Goal: Information Seeking & Learning: Learn about a topic

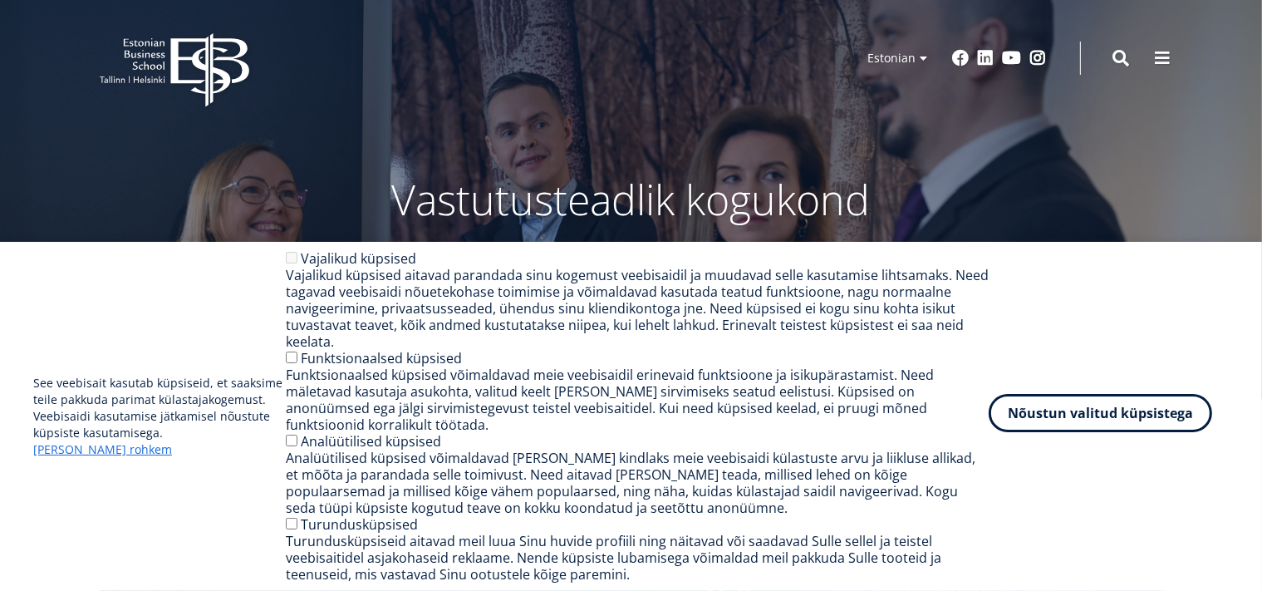
click at [1086, 426] on button "Nõustun valitud küpsistega" at bounding box center [1101, 413] width 224 height 38
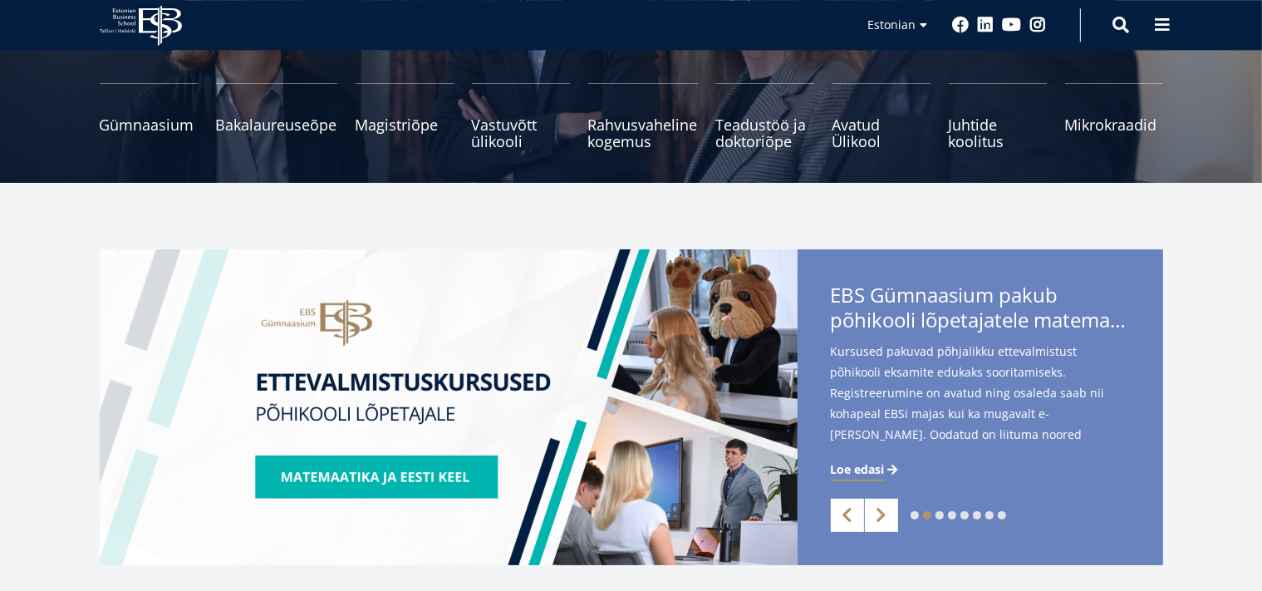
scroll to position [263, 0]
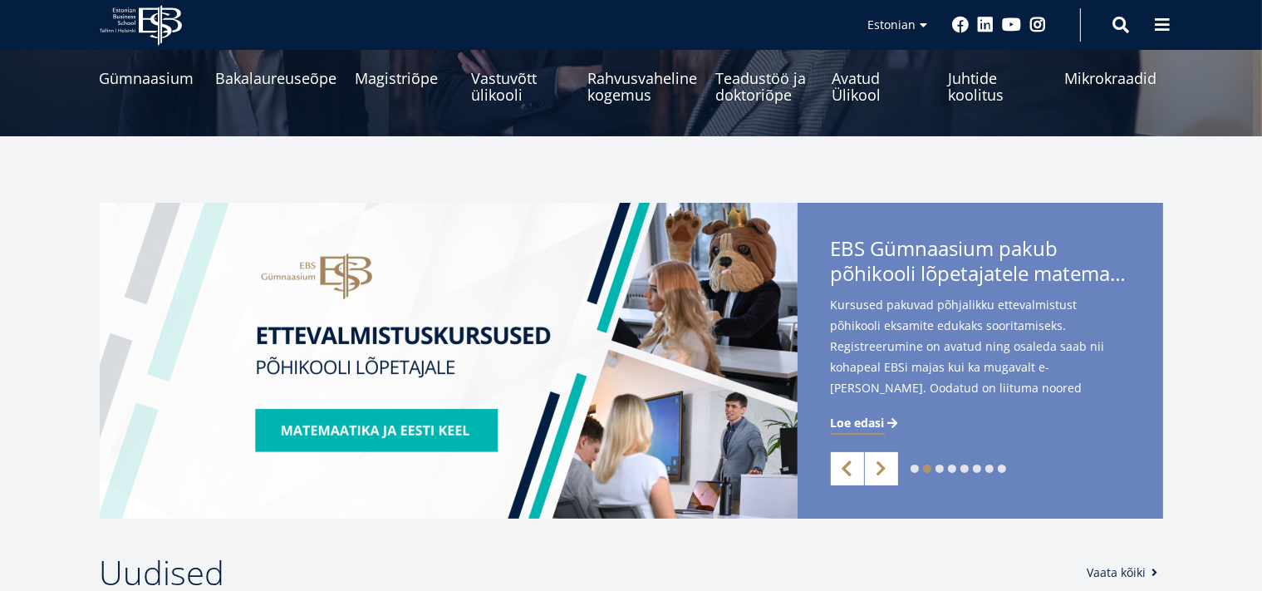
click at [834, 465] on link "Previous" at bounding box center [847, 468] width 33 height 33
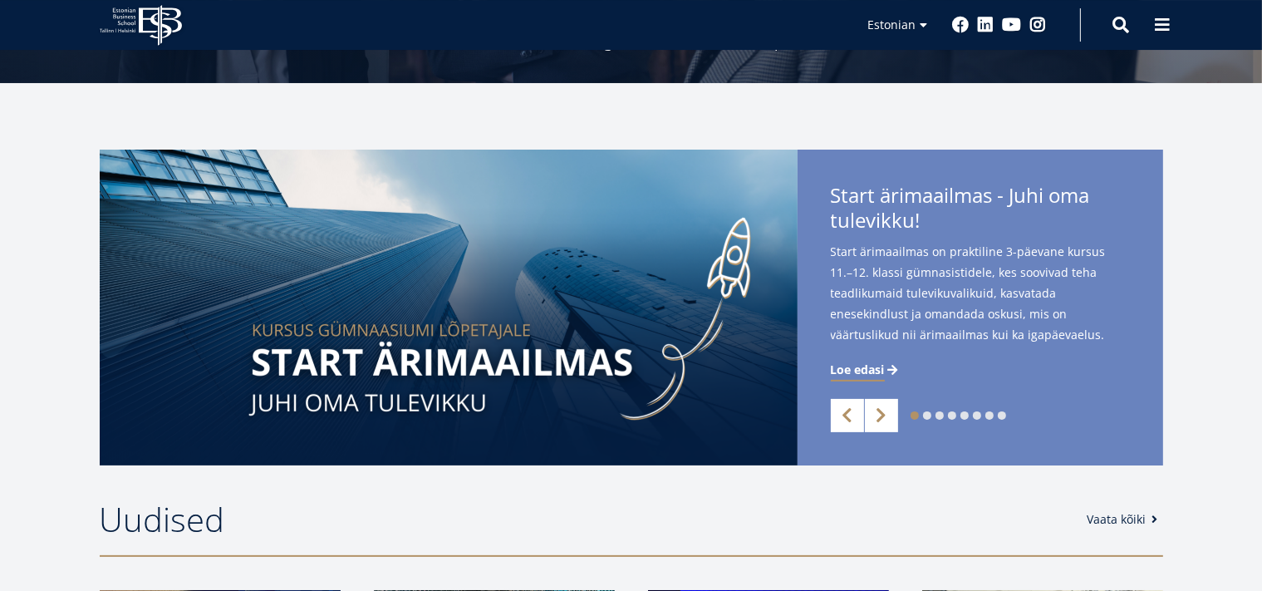
scroll to position [351, 0]
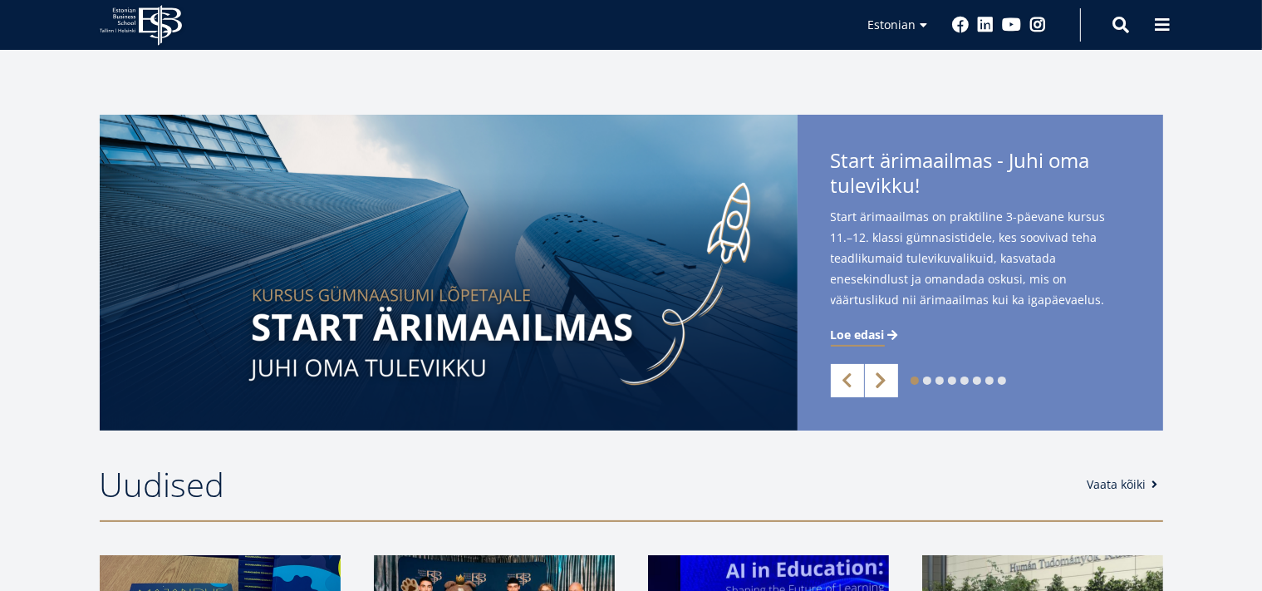
click at [883, 374] on link "Next" at bounding box center [881, 380] width 33 height 33
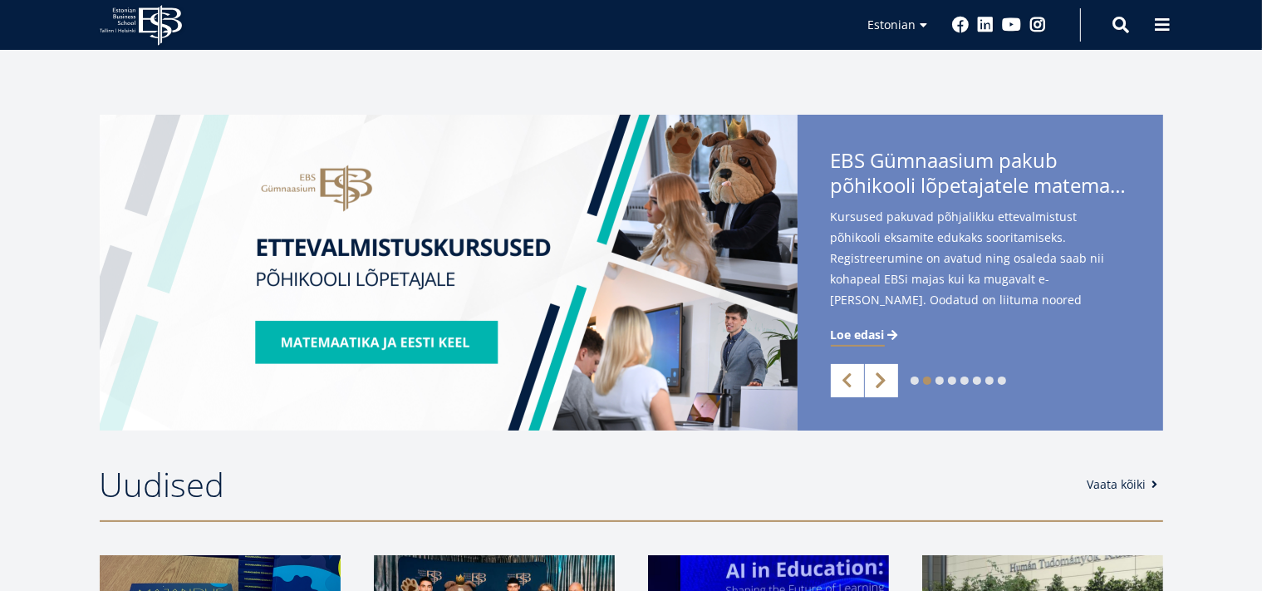
click at [883, 374] on link "Next" at bounding box center [881, 380] width 33 height 33
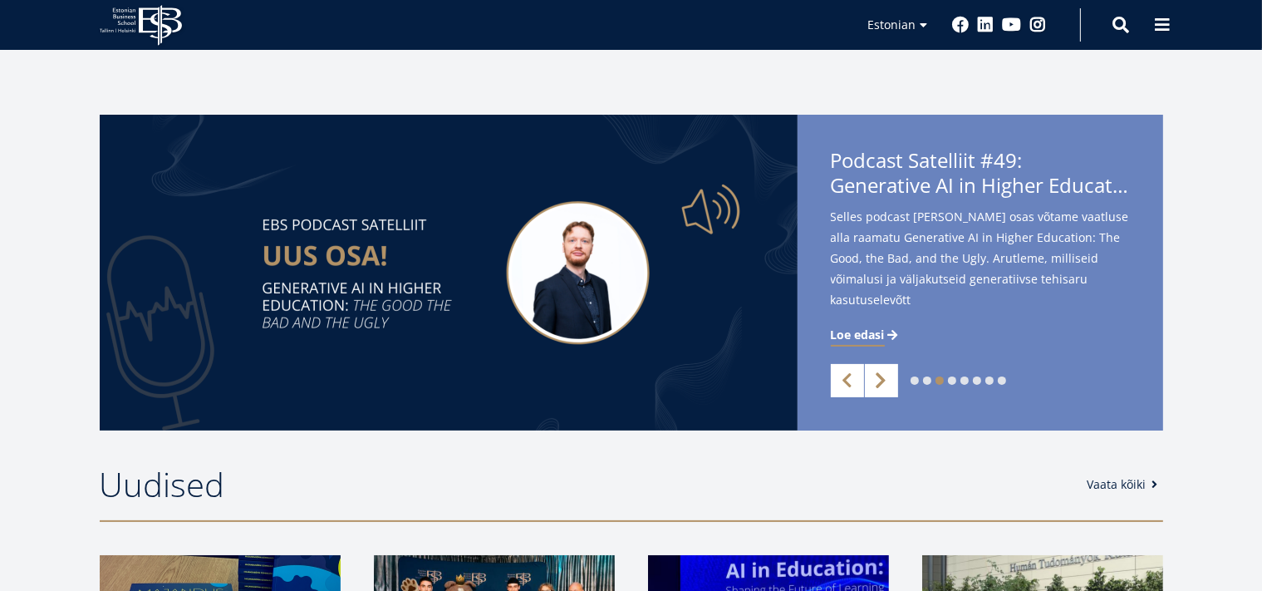
click at [883, 374] on link "Next" at bounding box center [881, 380] width 33 height 33
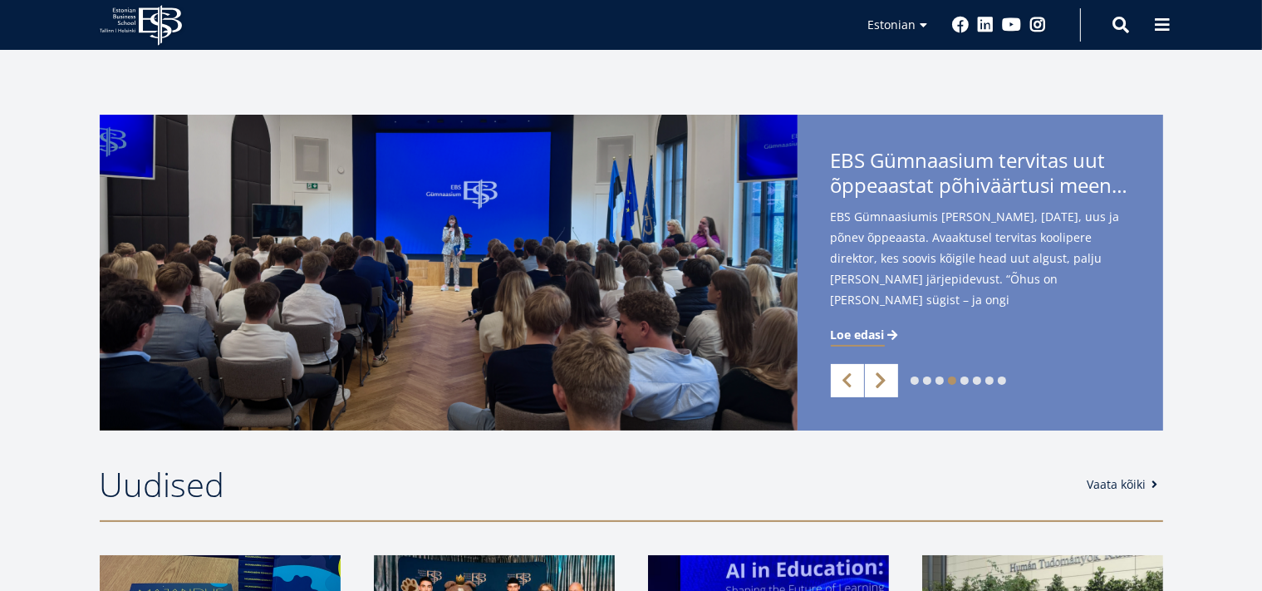
click at [883, 374] on link "Next" at bounding box center [881, 380] width 33 height 33
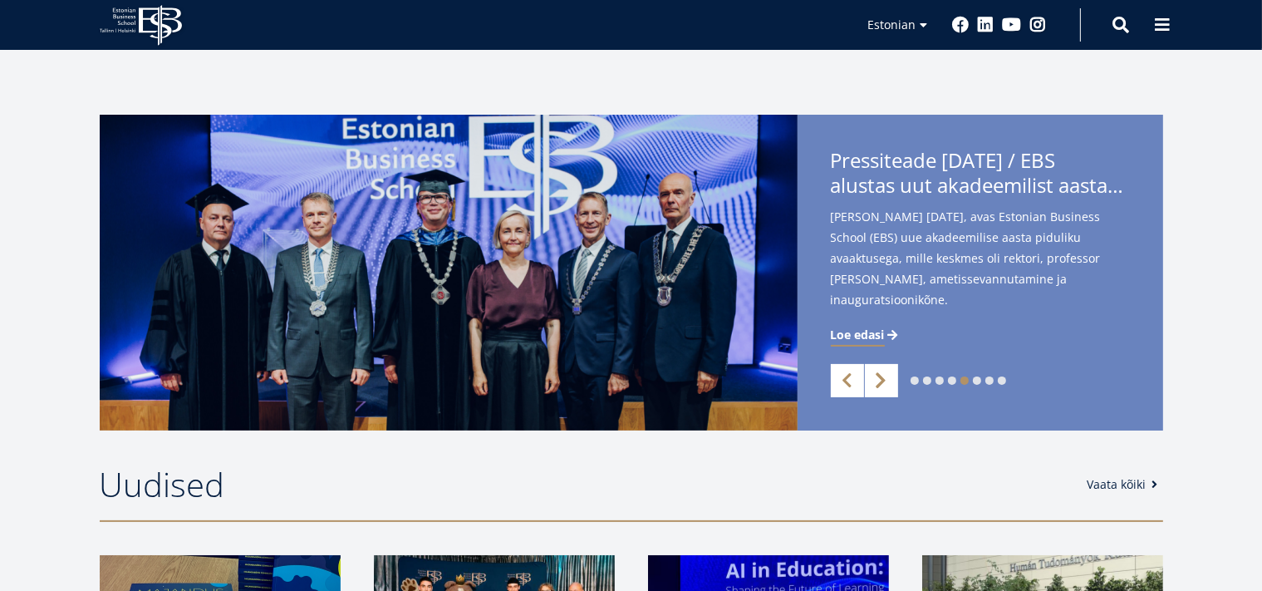
click at [883, 374] on link "Next" at bounding box center [881, 380] width 33 height 33
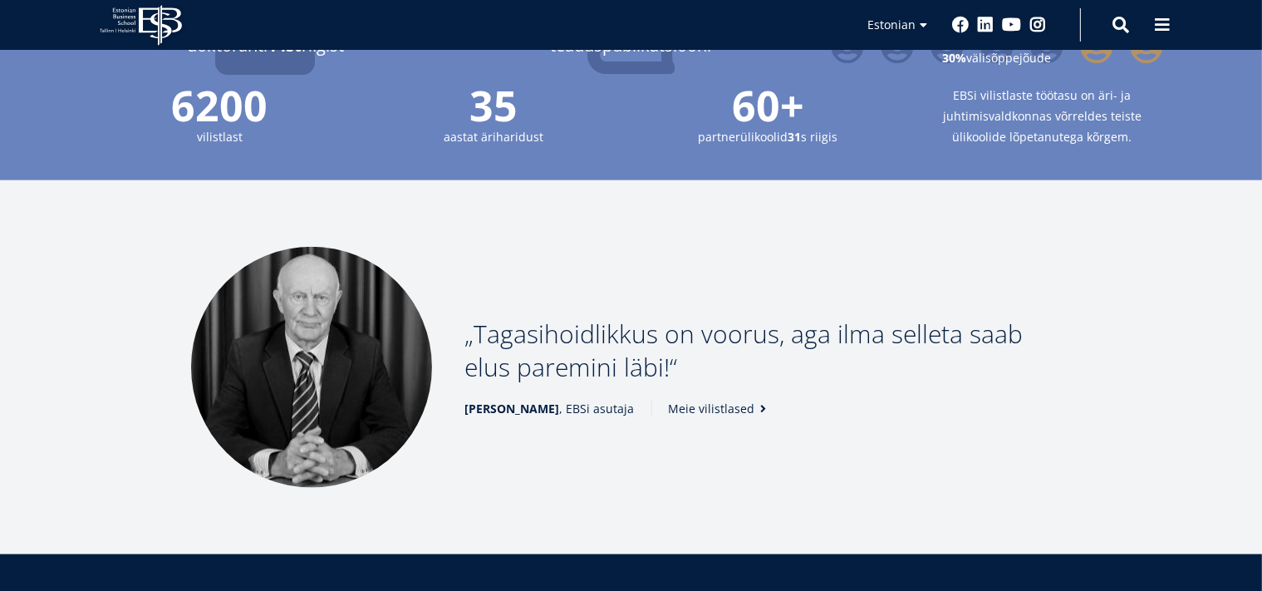
scroll to position [2018, 0]
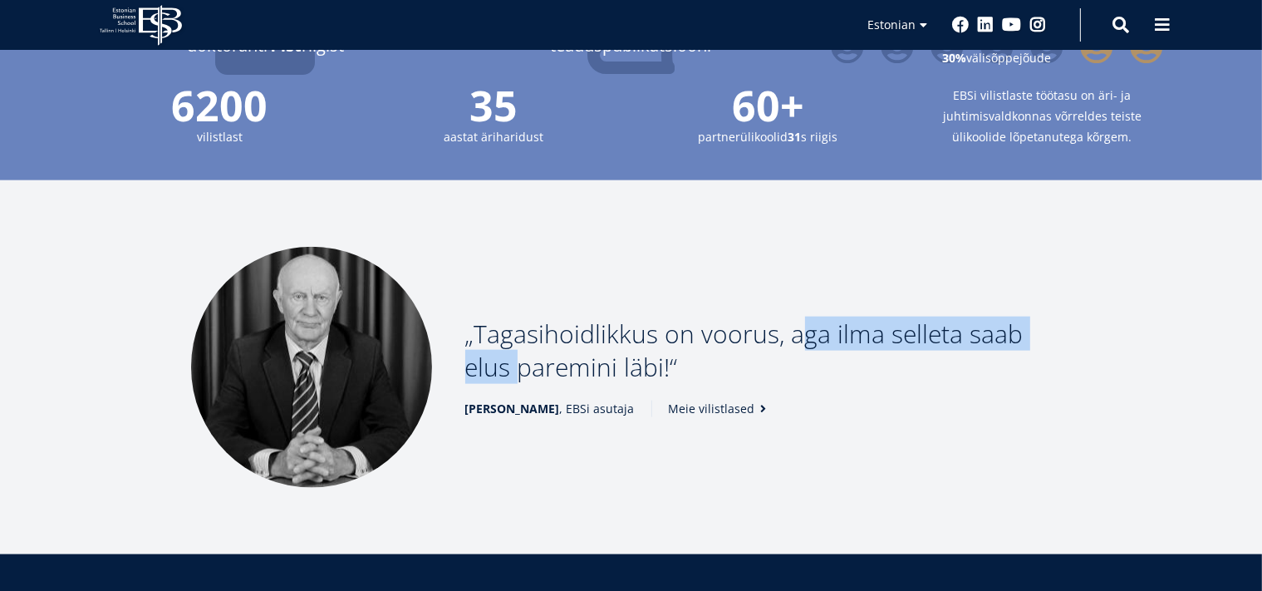
drag, startPoint x: 814, startPoint y: 278, endPoint x: 1081, endPoint y: 287, distance: 266.9
click at [1081, 287] on div "Tagasihoidlikkus on voorus, aga ilma selleta saab elus paremini läbi! Madis Hab…" at bounding box center [632, 367] width 1014 height 241
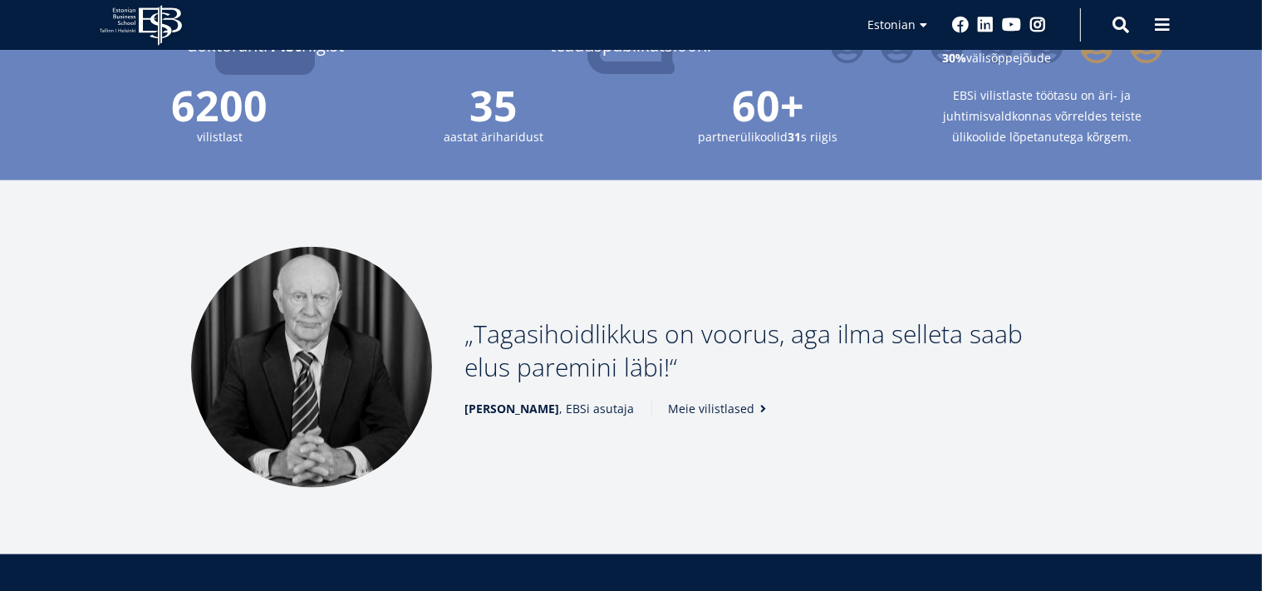
click at [1081, 287] on div "Tagasihoidlikkus on voorus, aga ilma selleta saab elus paremini läbi! Madis Hab…" at bounding box center [632, 367] width 1014 height 241
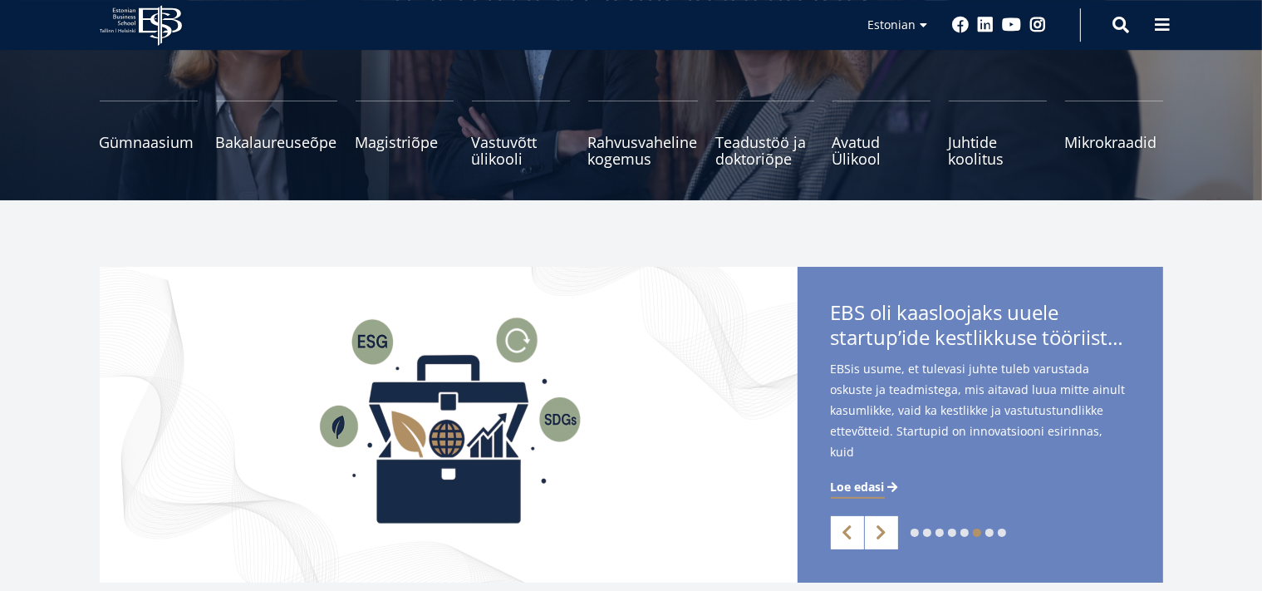
scroll to position [0, 0]
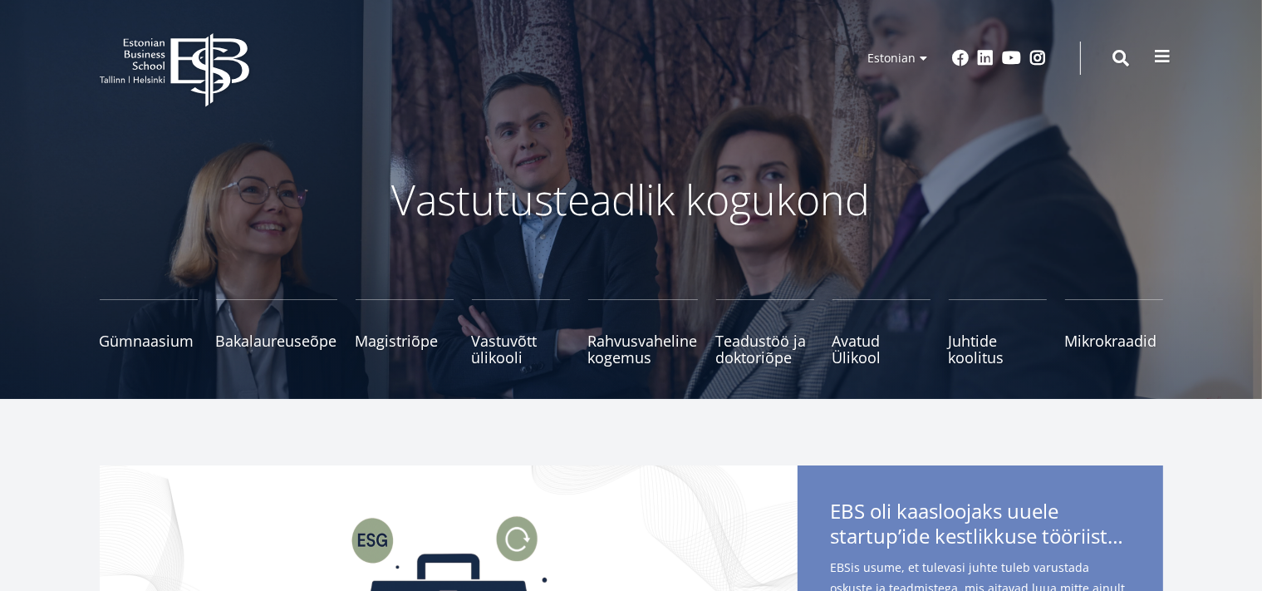
click at [1164, 55] on span at bounding box center [1163, 56] width 17 height 17
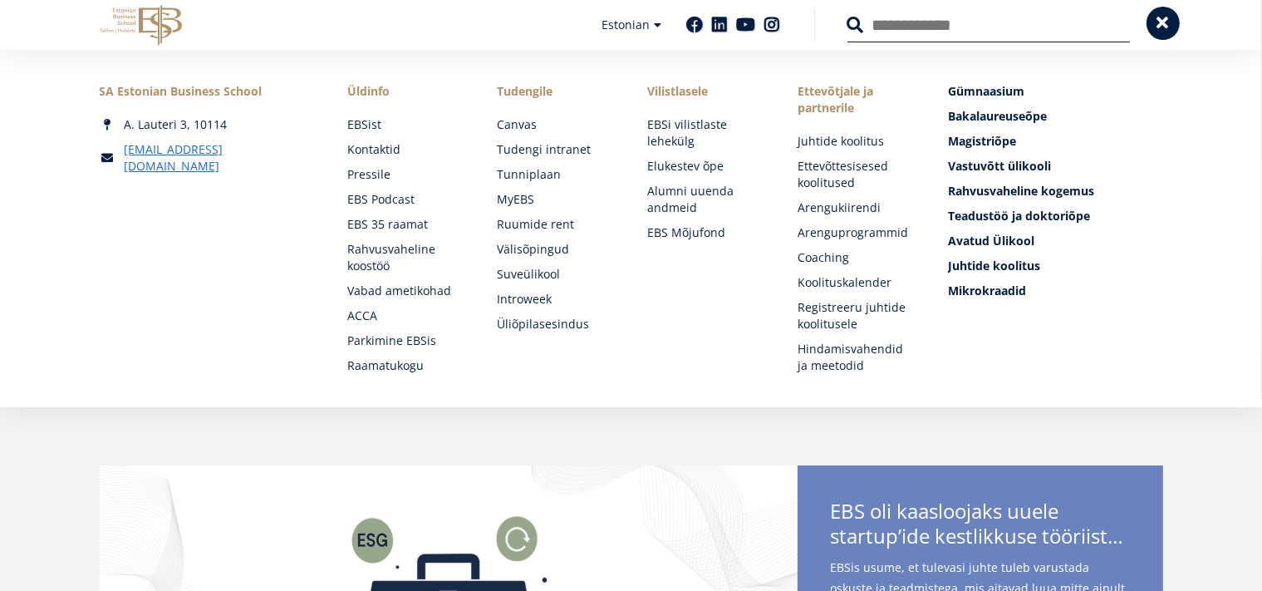
click at [1167, 23] on span at bounding box center [1163, 23] width 17 height 17
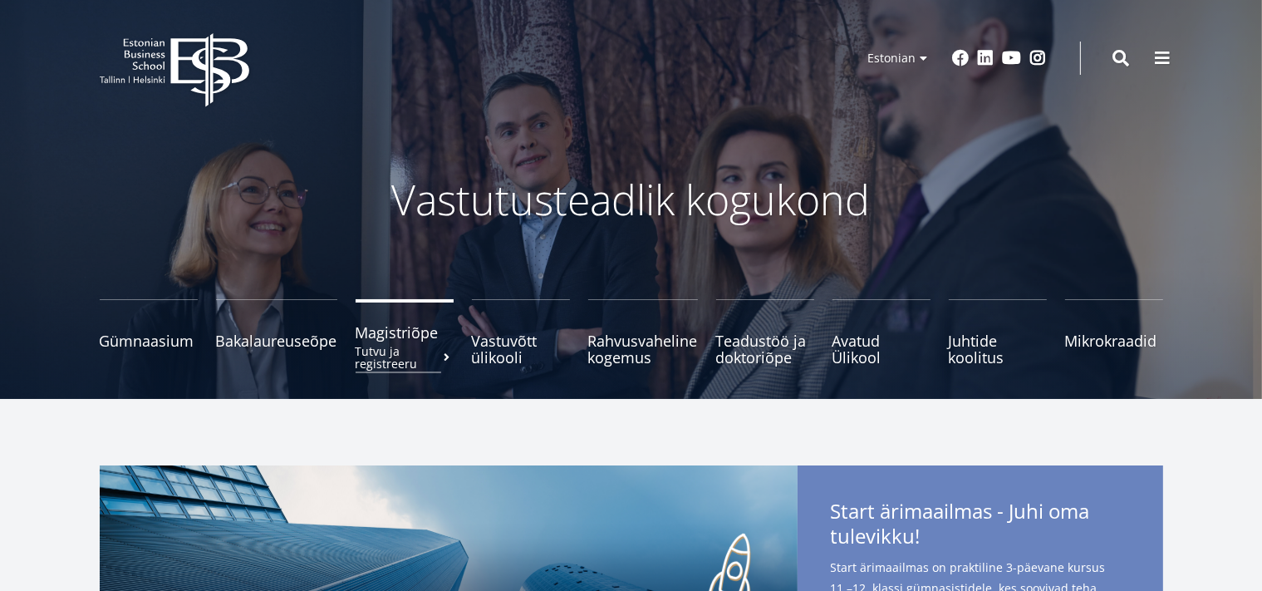
click at [450, 352] on span at bounding box center [447, 358] width 12 height 12
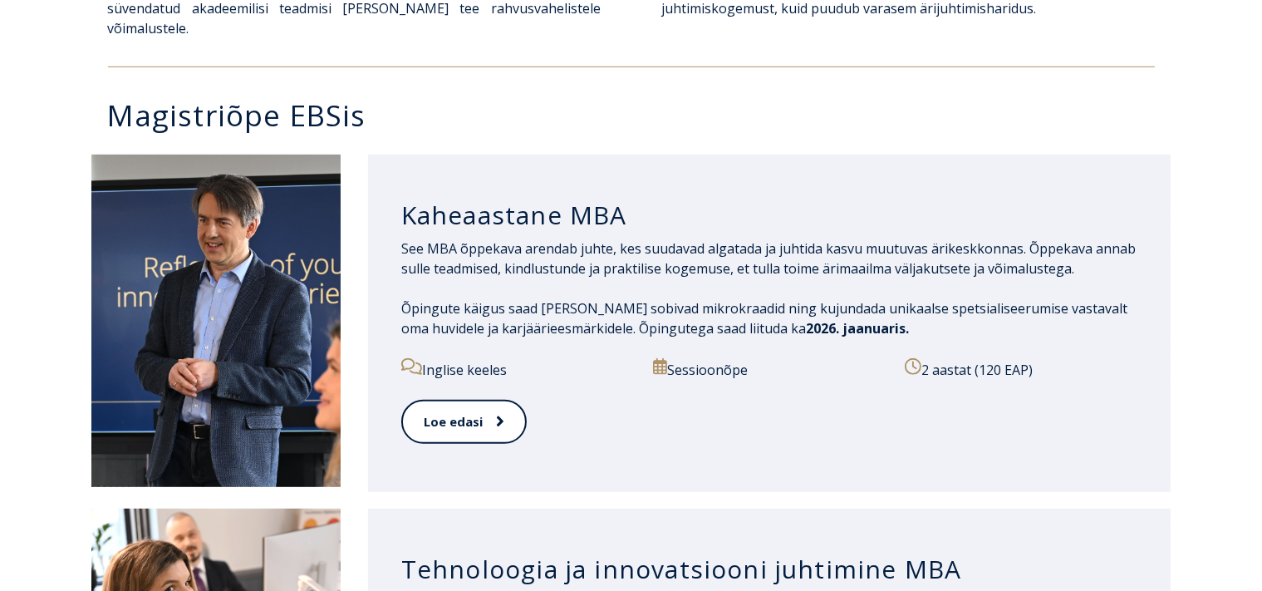
scroll to position [701, 0]
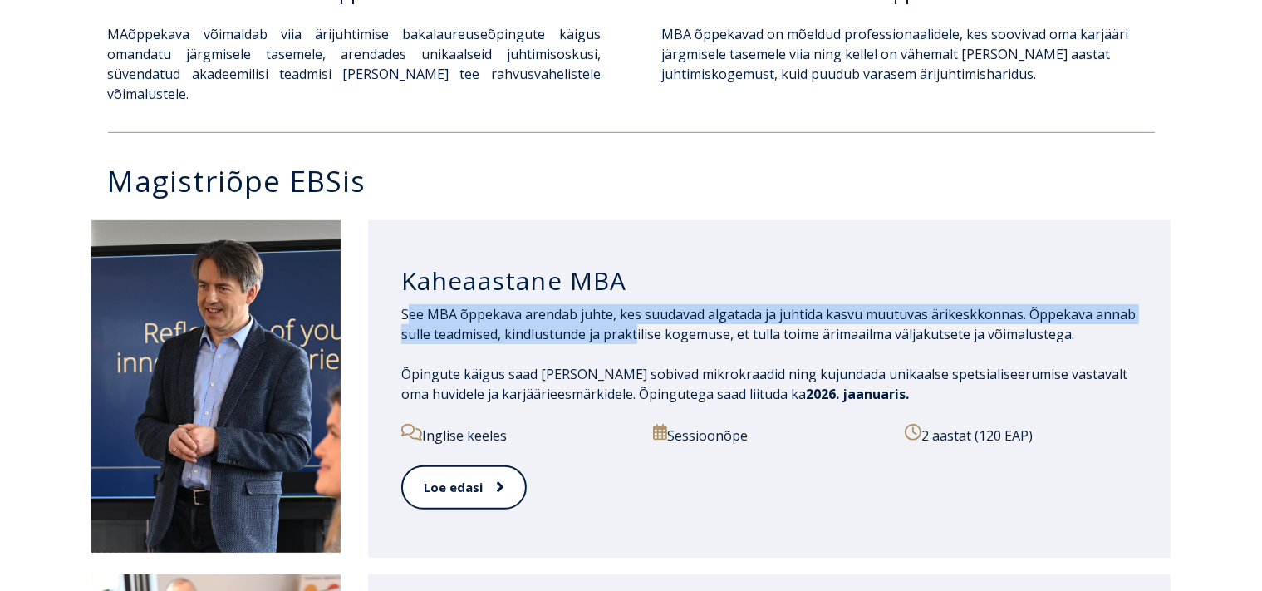
drag, startPoint x: 411, startPoint y: 303, endPoint x: 635, endPoint y: 305, distance: 224.4
click at [635, 305] on p "See MBA õppekava arendab juhte, kes suudavad algatada ja juhtida kasvu muutuvas…" at bounding box center [769, 324] width 737 height 40
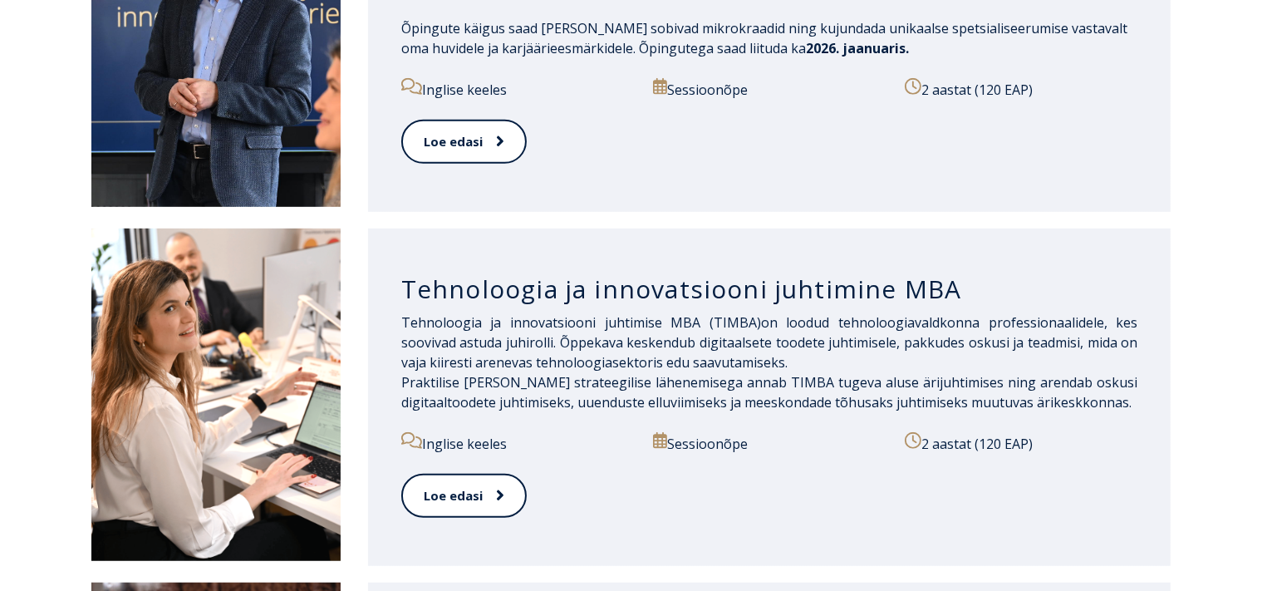
scroll to position [1053, 0]
